Goal: Information Seeking & Learning: Learn about a topic

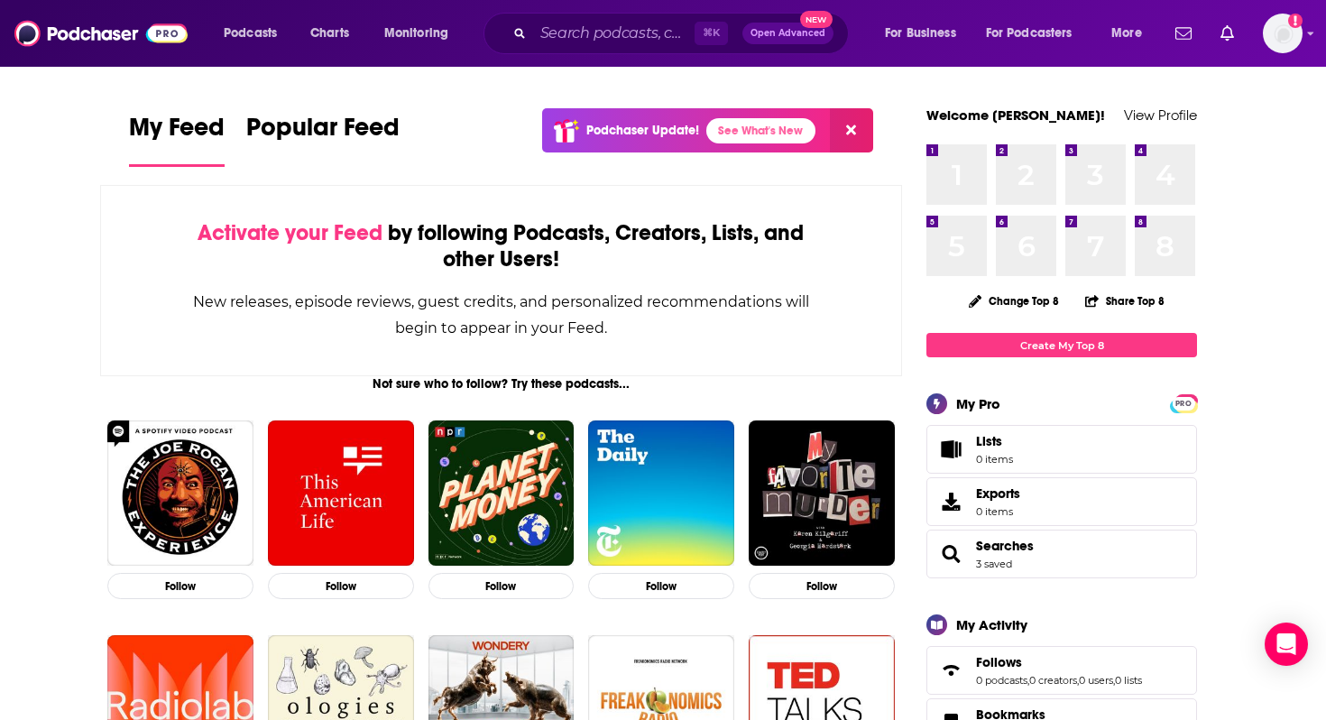
click at [586, 13] on div "⌘ K Open Advanced New" at bounding box center [666, 34] width 365 height 42
click at [592, 29] on input "Search podcasts, credits, & more..." at bounding box center [613, 33] width 161 height 29
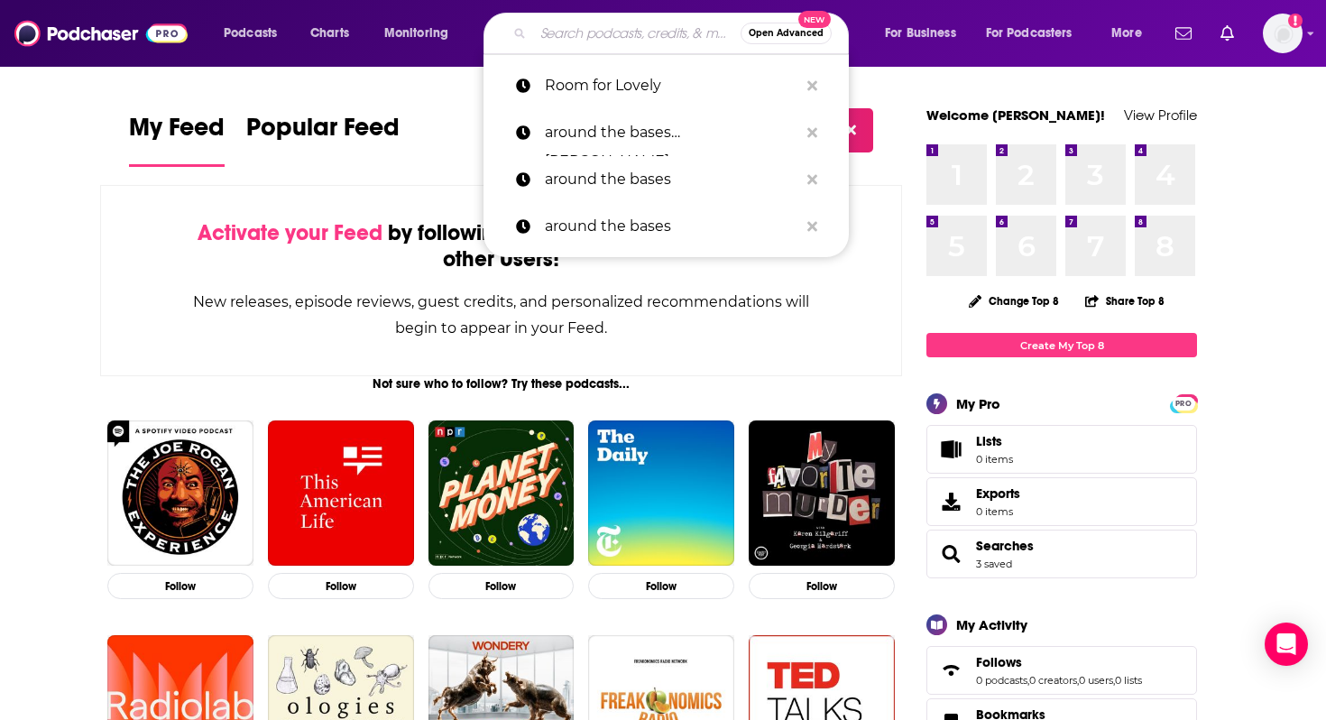
paste input "Hey It’s the Luskos Podcast"
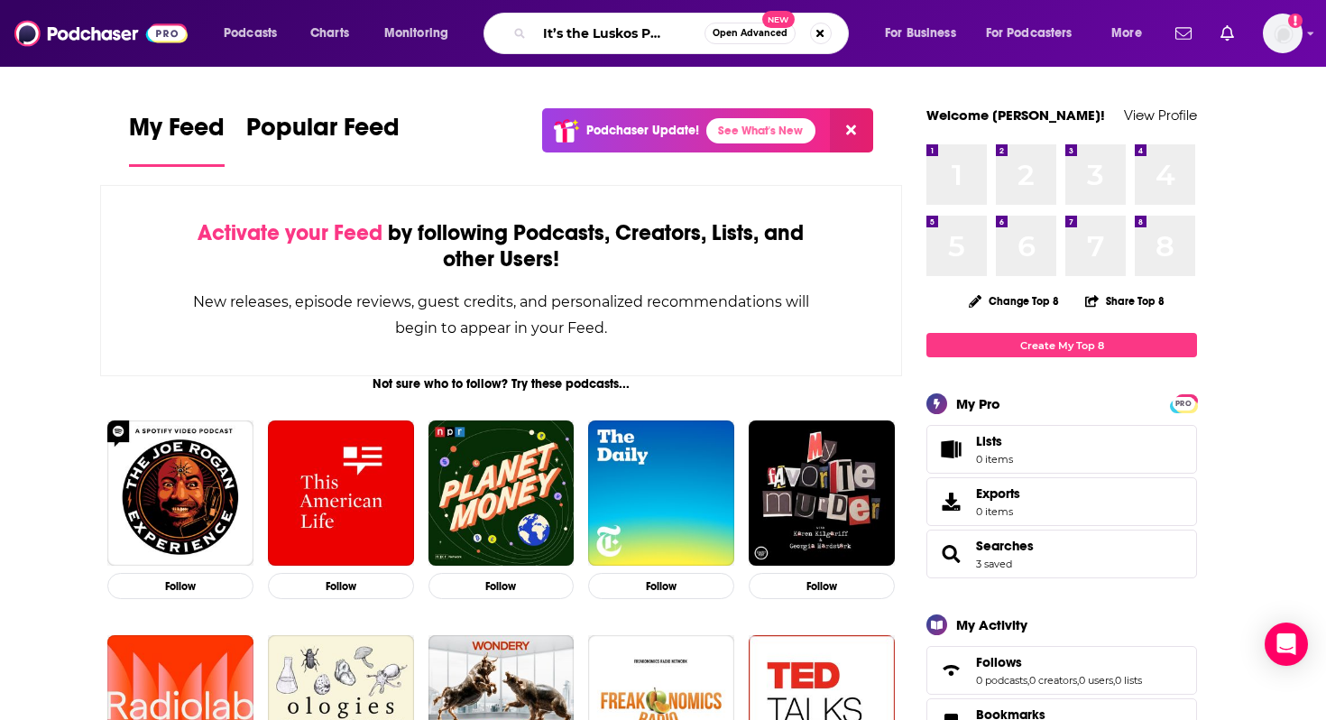
scroll to position [0, 26]
type input "Hey It’s the Luskos Podcast"
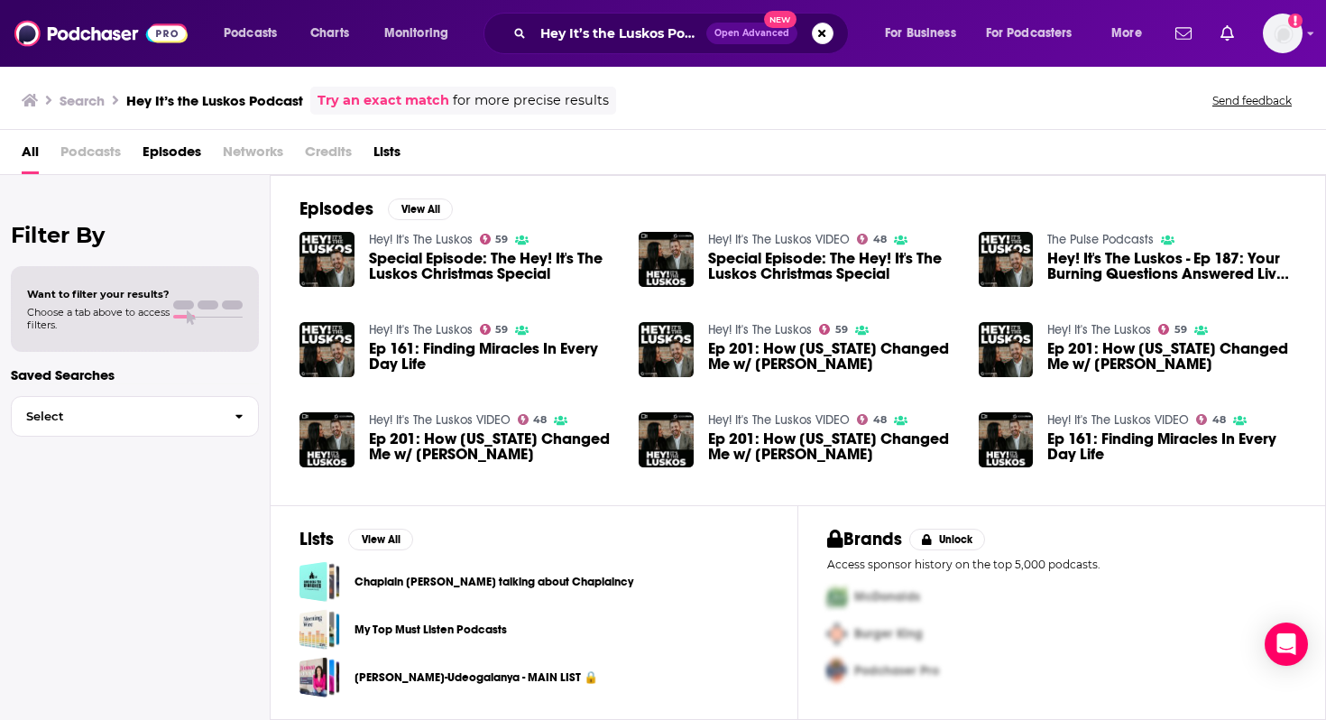
click at [420, 242] on link "Hey! It's The Luskos" at bounding box center [421, 239] width 104 height 15
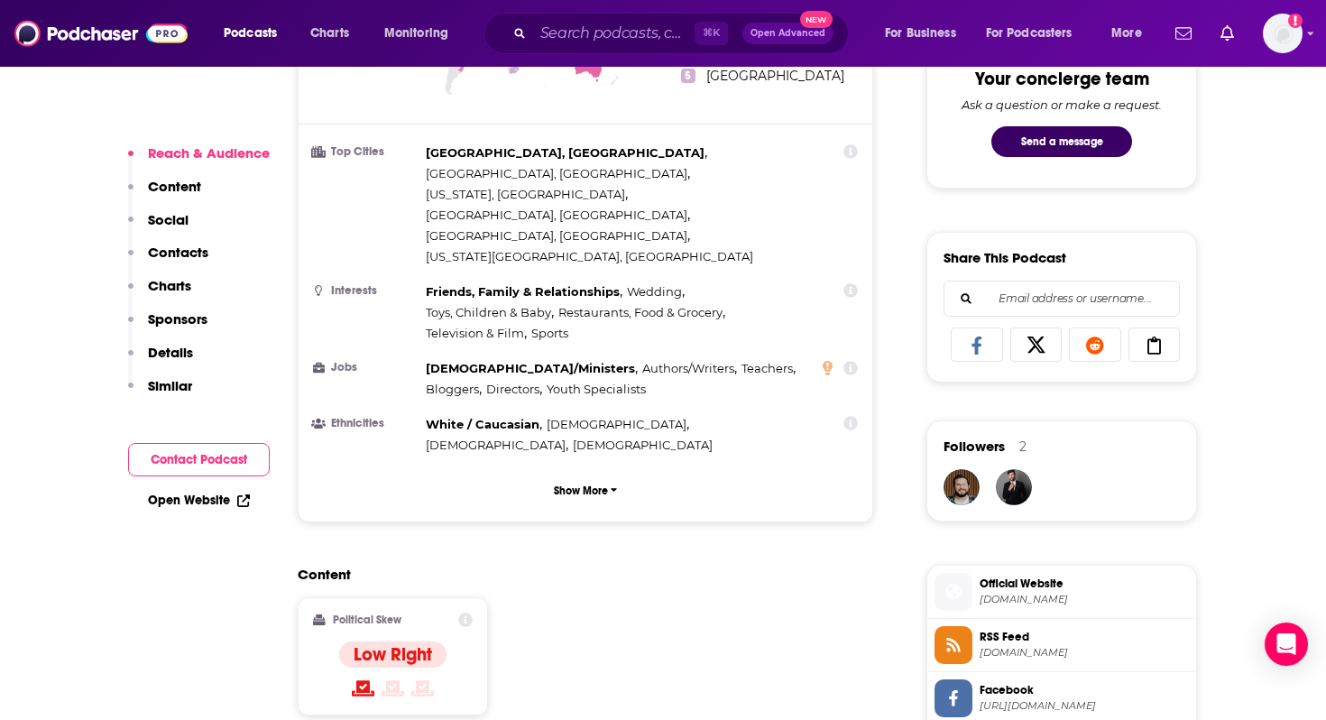
scroll to position [1201, 0]
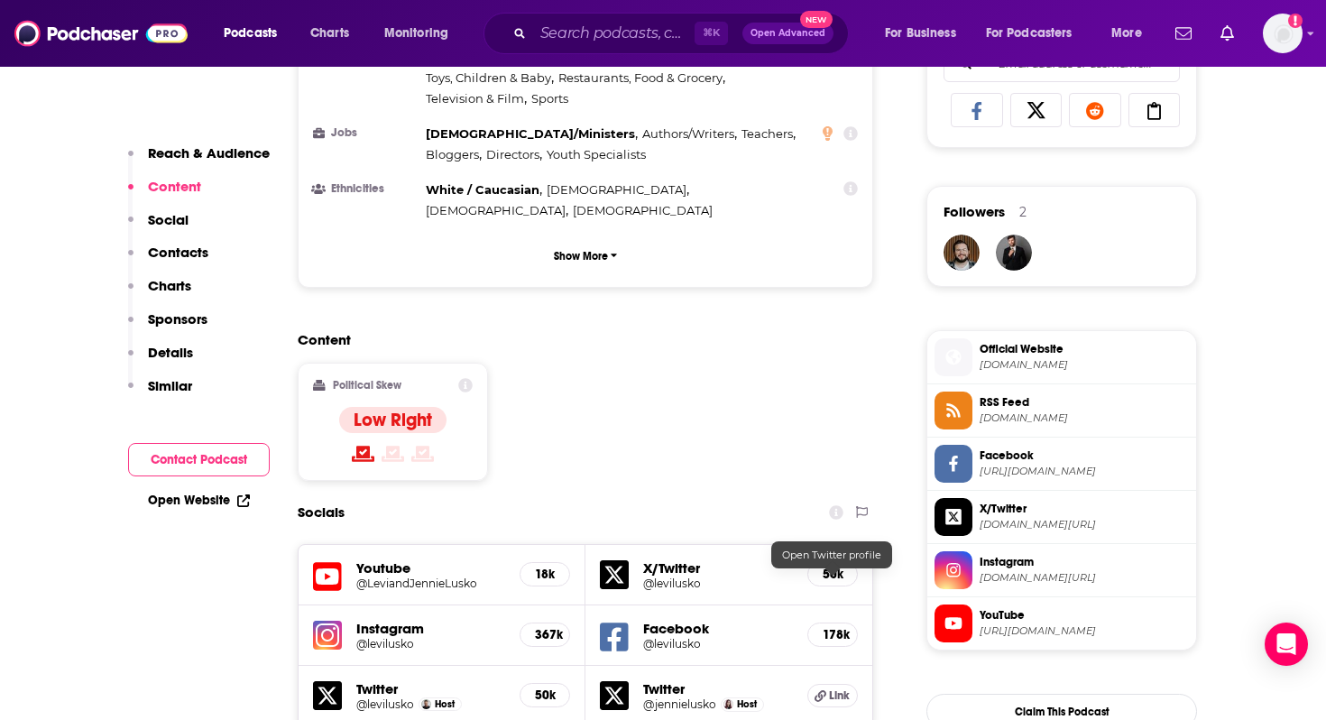
click at [839, 688] on span "Link" at bounding box center [839, 695] width 21 height 14
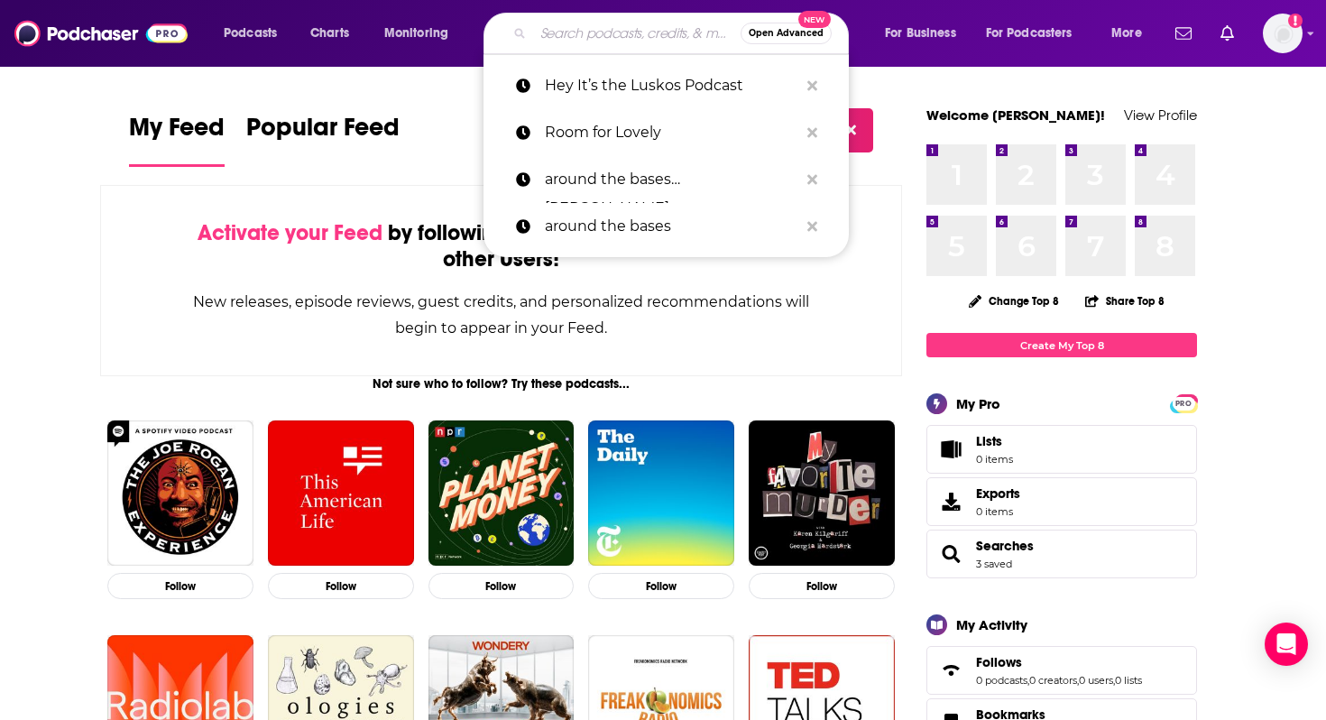
click at [573, 42] on input "Search podcasts, credits, & more..." at bounding box center [637, 33] width 208 height 29
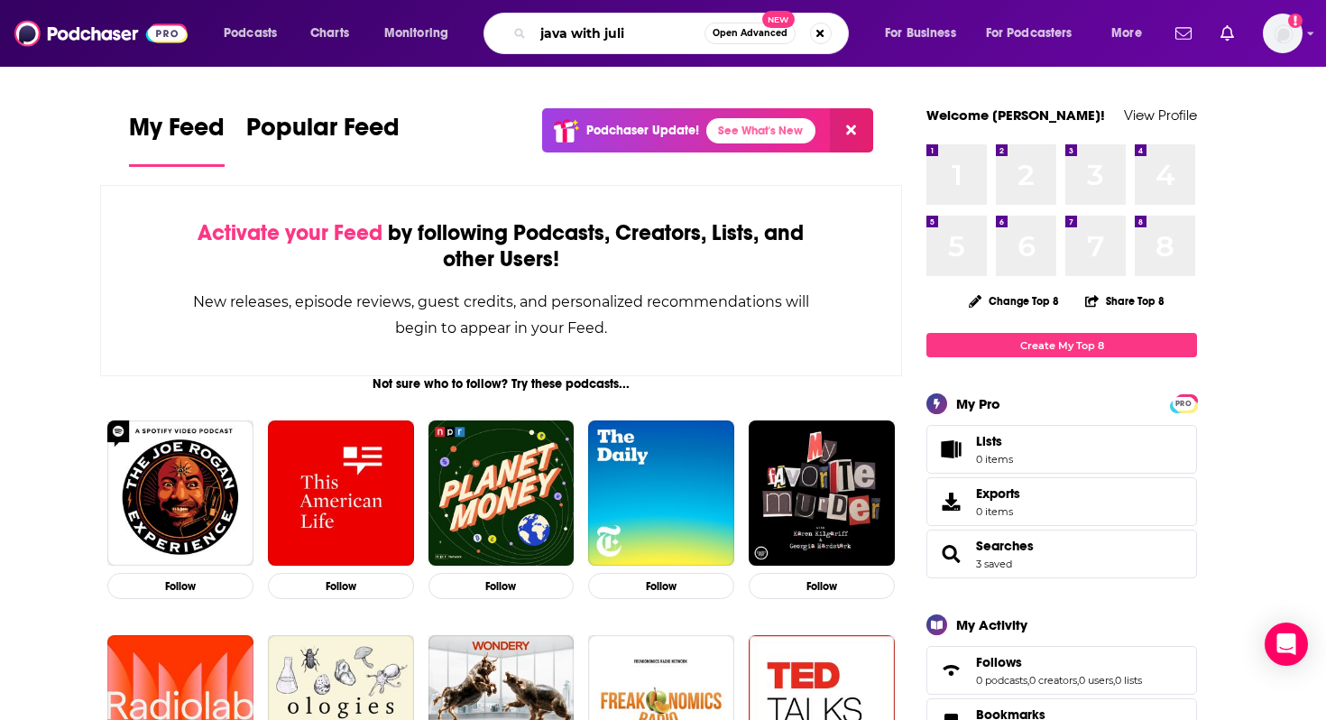
type input "java with juli"
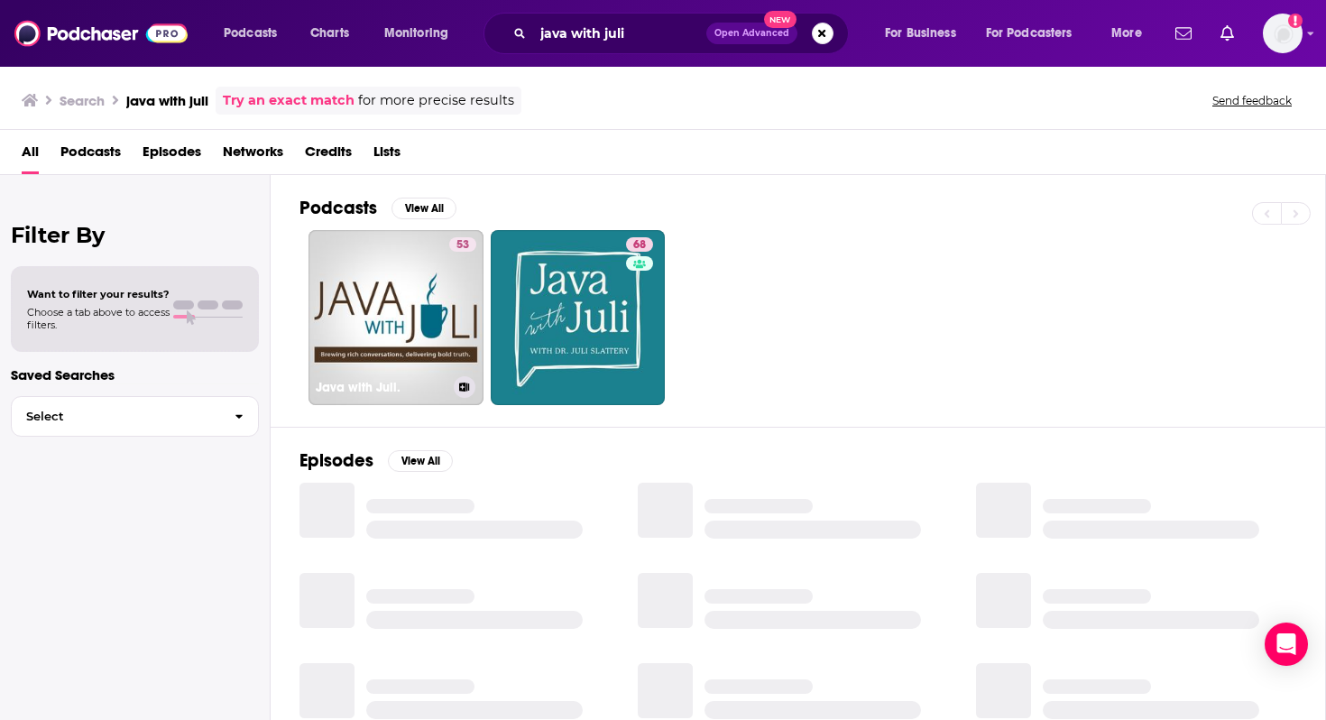
click at [428, 364] on link "53 Java with Juli." at bounding box center [396, 317] width 175 height 175
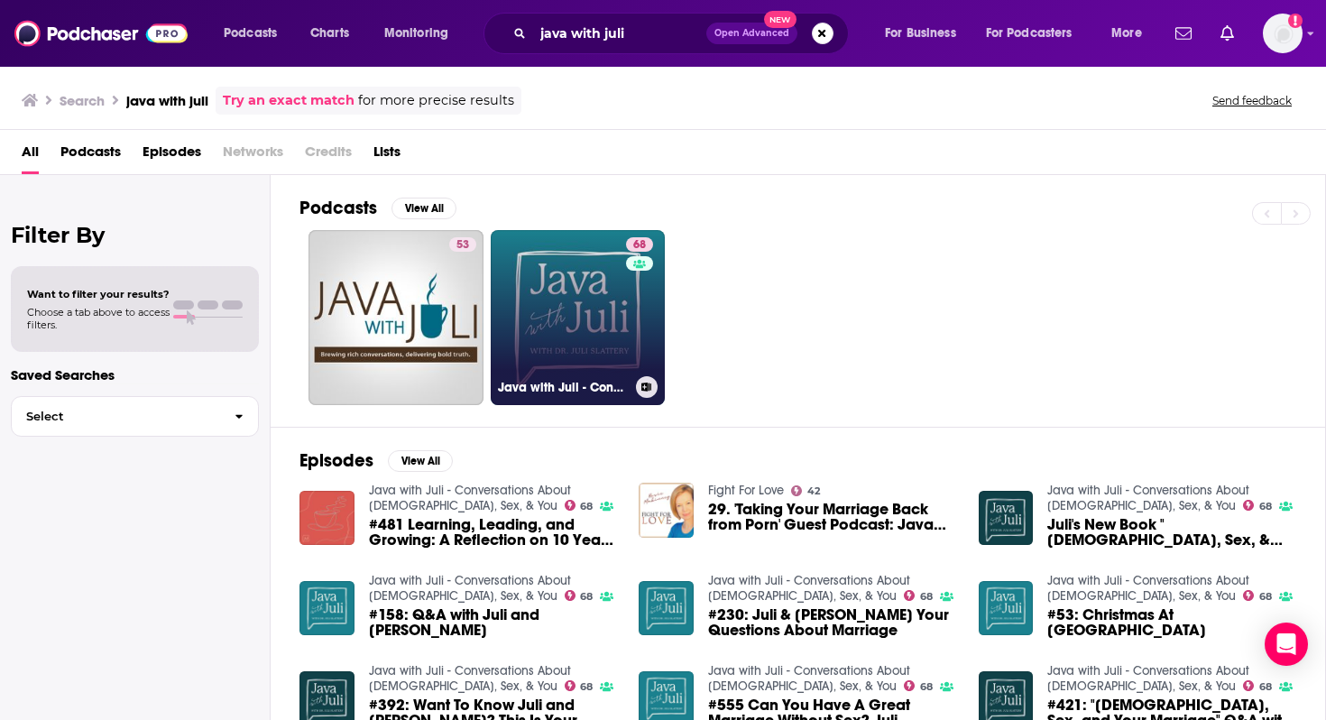
click at [533, 322] on link "68 Java with Juli - Conversations About [DEMOGRAPHIC_DATA], Sex, & You" at bounding box center [578, 317] width 175 height 175
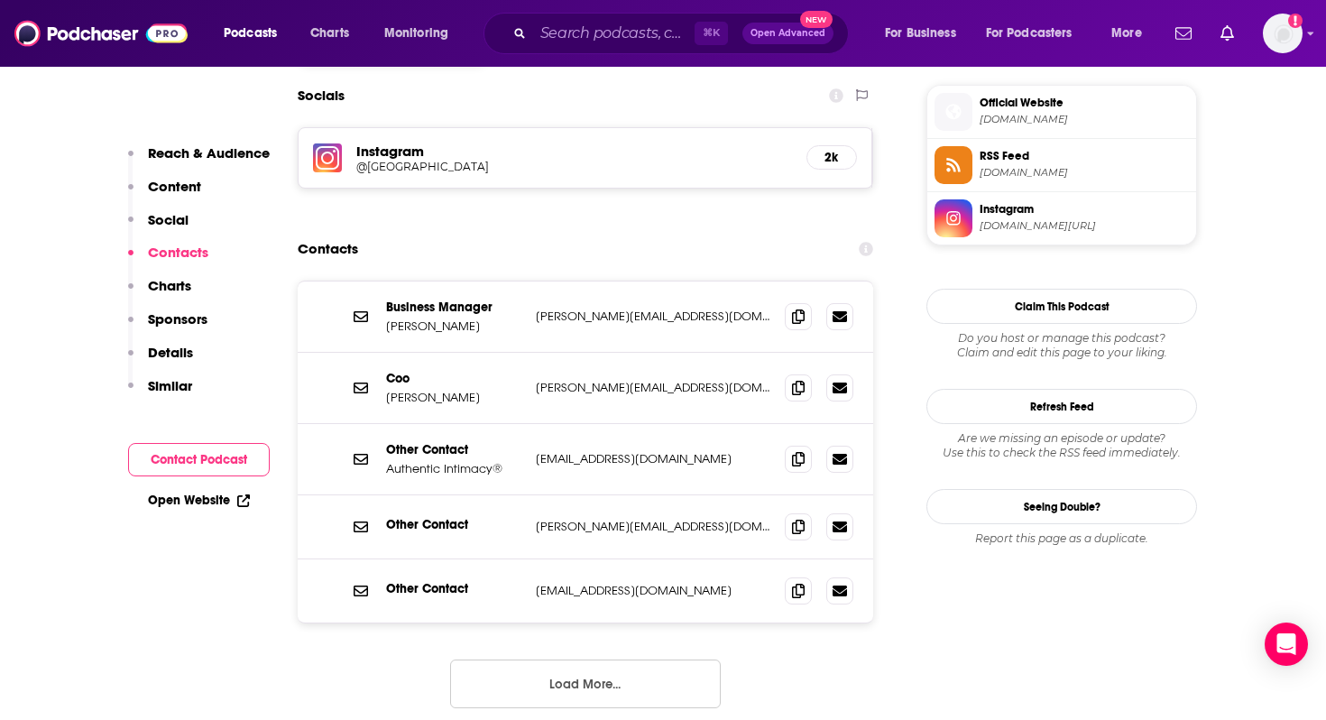
scroll to position [1843, 0]
